Goal: Task Accomplishment & Management: Use online tool/utility

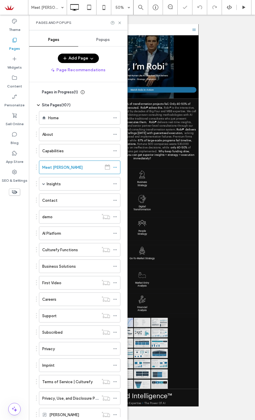
click at [120, 25] on div "Pages and Popups" at bounding box center [78, 23] width 98 height 16
click at [120, 23] on icon at bounding box center [119, 23] width 4 height 4
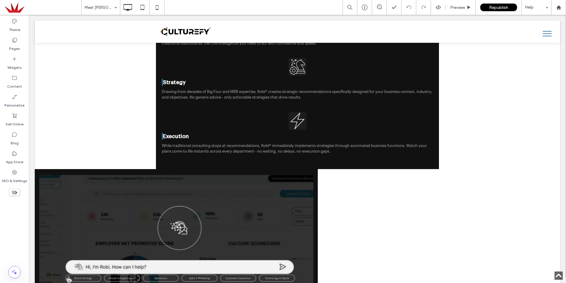
scroll to position [590, 0]
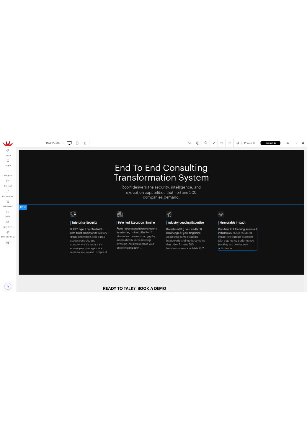
scroll to position [2034, 0]
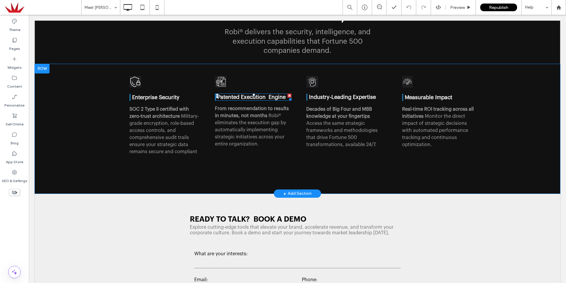
click at [265, 94] on strong "Patented Execution Engine" at bounding box center [252, 96] width 68 height 5
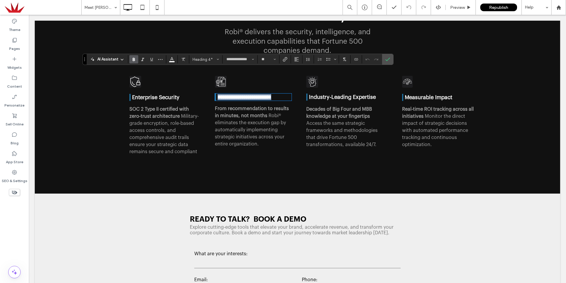
click at [264, 94] on strong "**********" at bounding box center [245, 96] width 54 height 5
drag, startPoint x: 266, startPoint y: 73, endPoint x: 270, endPoint y: 79, distance: 7.4
click at [266, 94] on strong "**********" at bounding box center [245, 96] width 54 height 5
drag, startPoint x: 381, startPoint y: 44, endPoint x: 389, endPoint y: 59, distance: 16.6
click at [389, 59] on use "Confirm" at bounding box center [388, 59] width 5 height 4
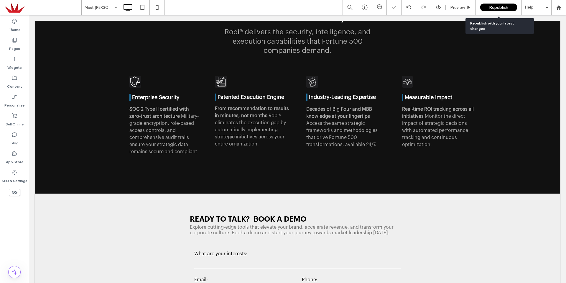
click at [506, 7] on span "Republish" at bounding box center [498, 7] width 19 height 5
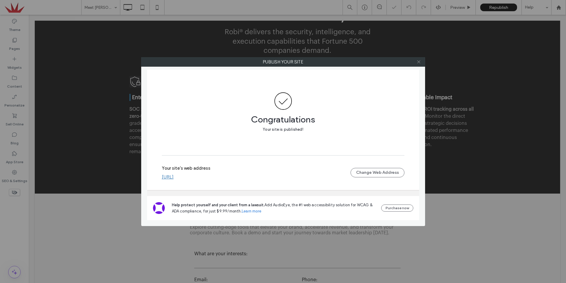
click at [417, 62] on icon at bounding box center [419, 62] width 4 height 4
